Goal: Find specific page/section: Find specific page/section

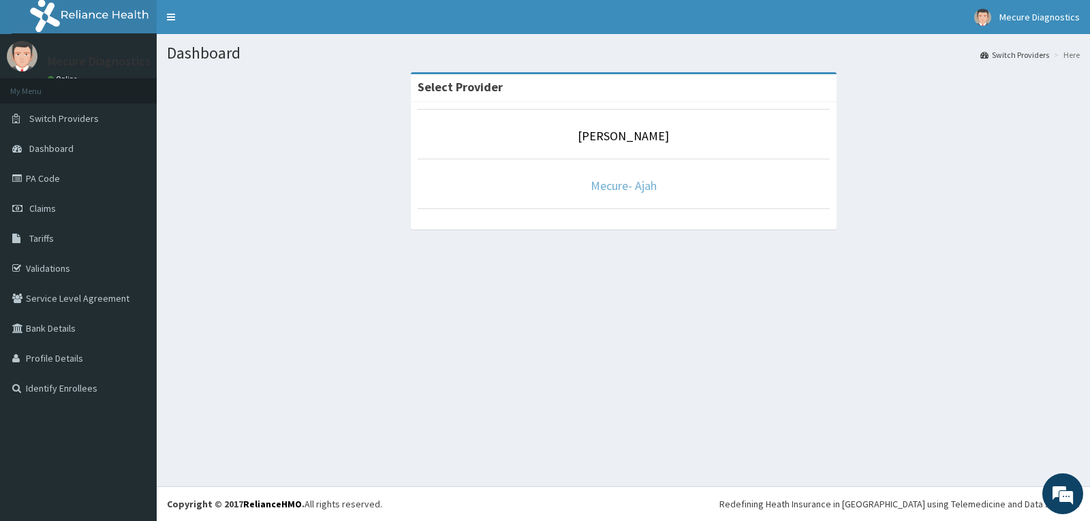
click at [616, 187] on link "Mecure- Ajah" at bounding box center [623, 186] width 66 height 16
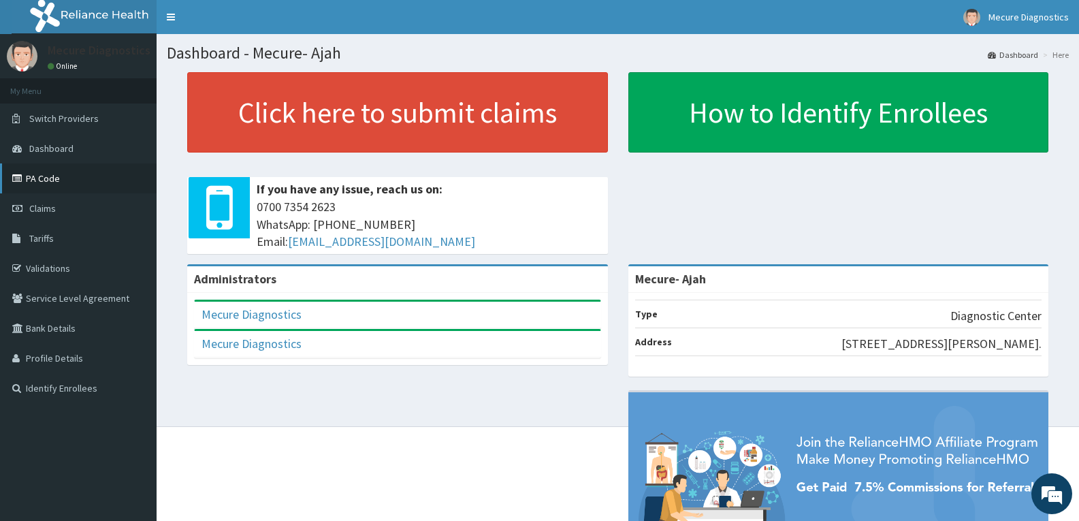
click at [49, 178] on link "PA Code" at bounding box center [78, 178] width 157 height 30
